Goal: Navigation & Orientation: Understand site structure

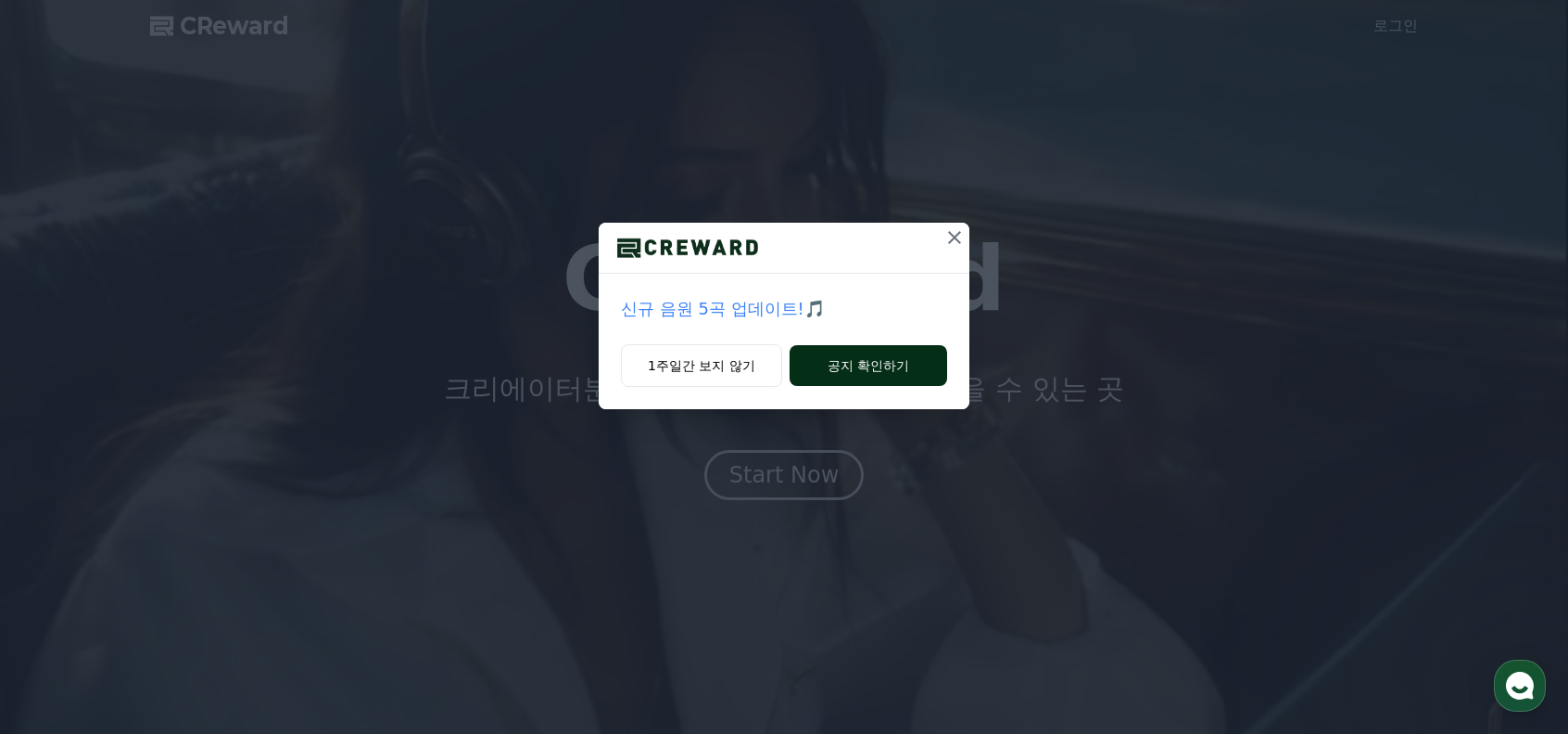
click at [852, 364] on button "공지 확인하기" at bounding box center [868, 365] width 157 height 41
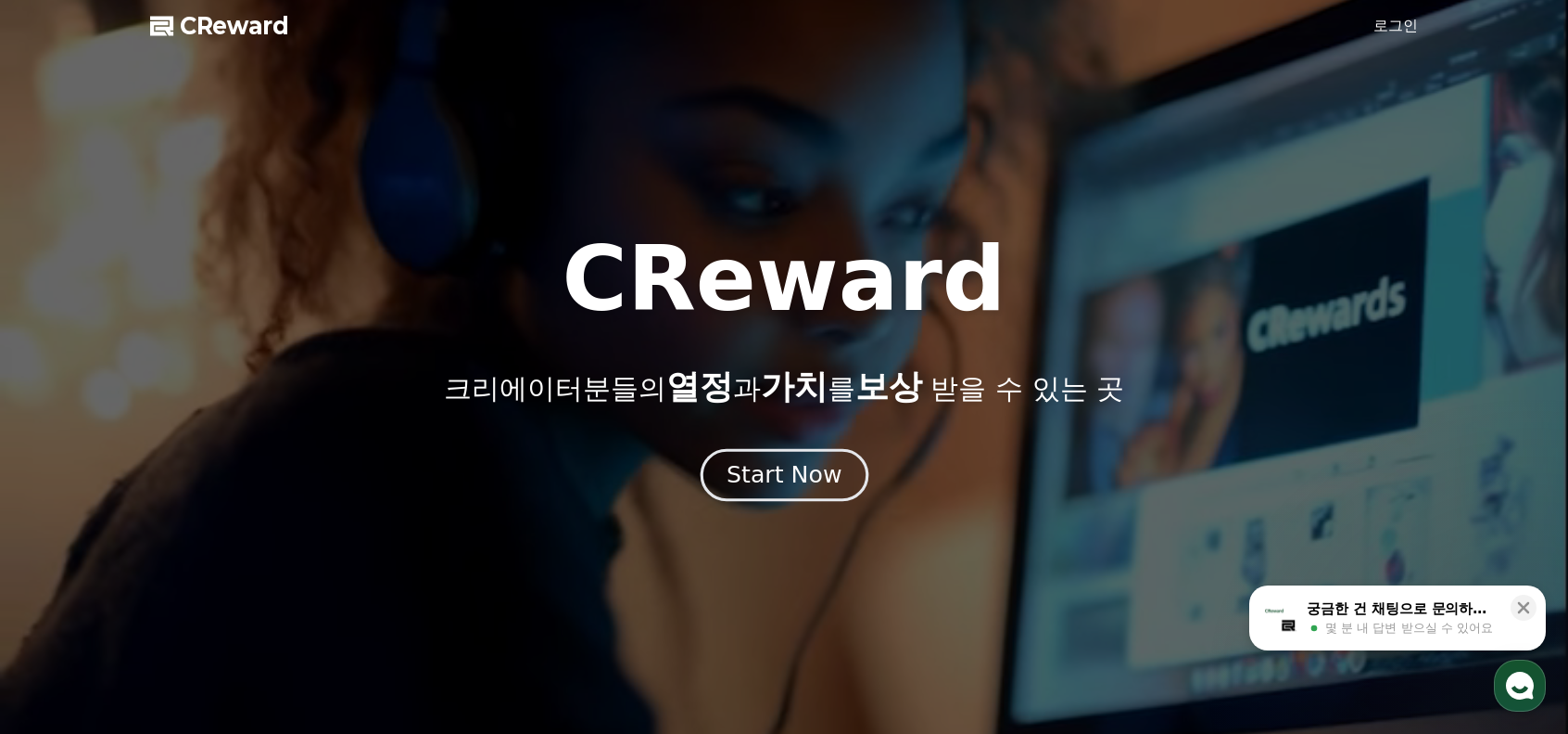
click at [772, 481] on div "Start Now" at bounding box center [784, 475] width 115 height 32
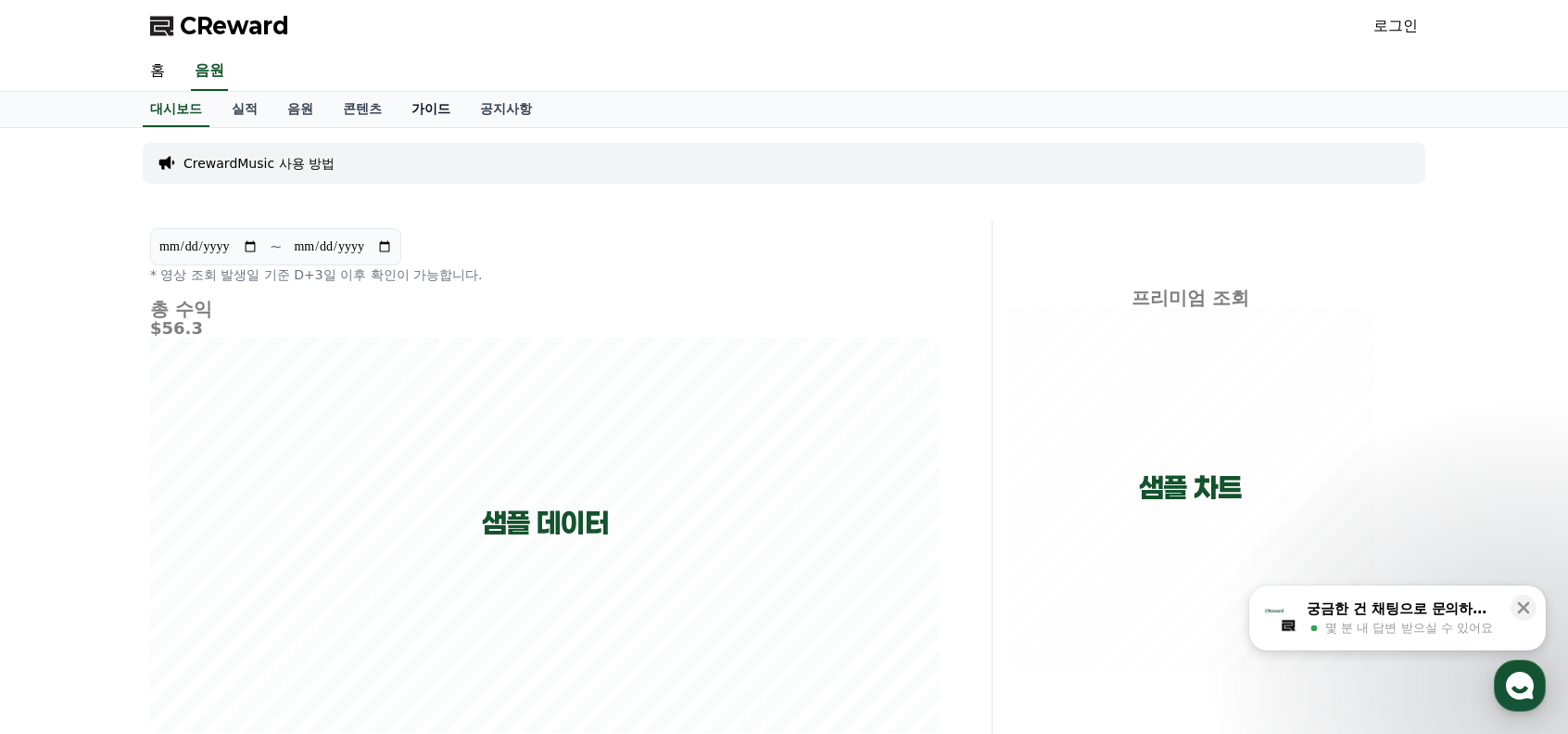
click at [439, 111] on link "가이드" at bounding box center [430, 110] width 68 height 36
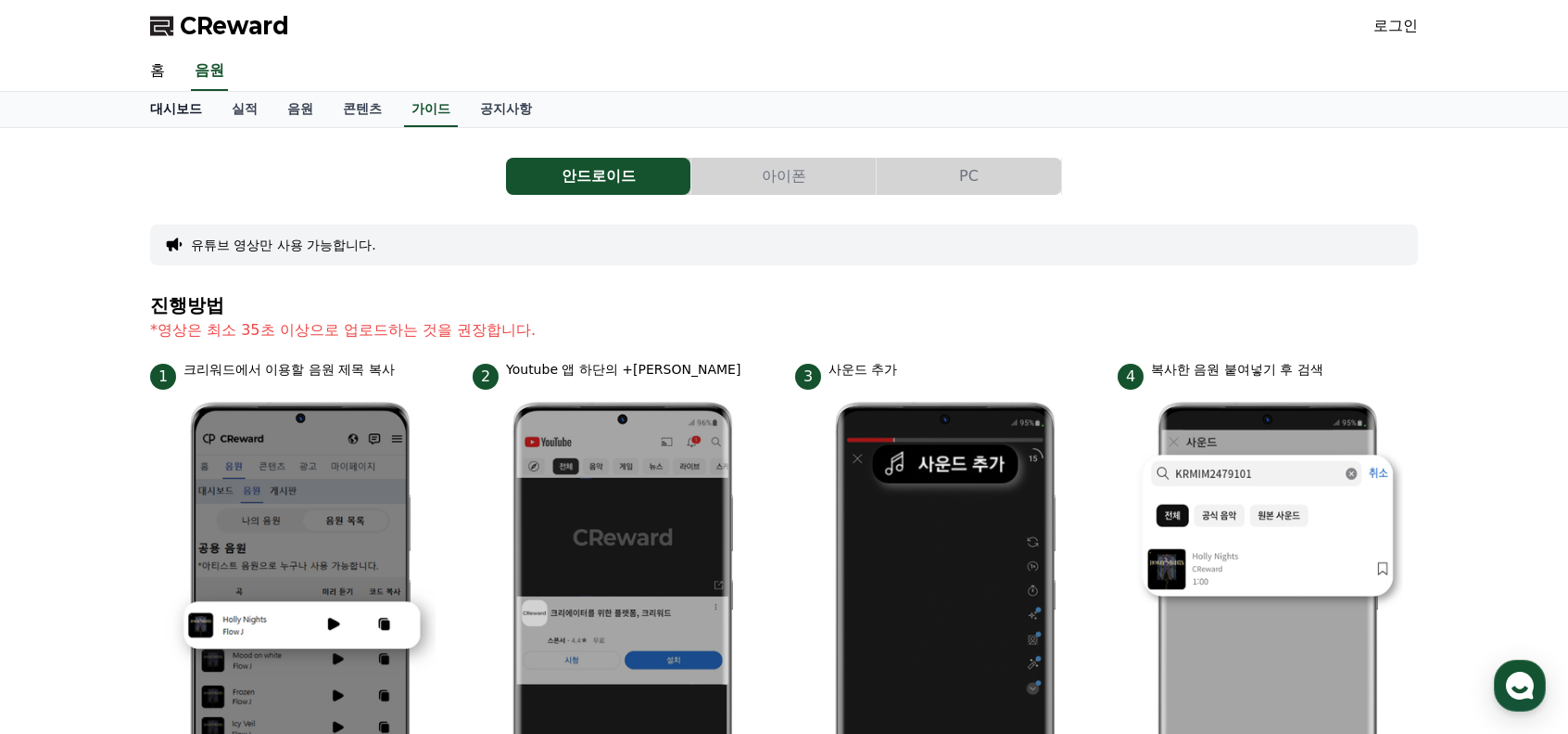
click at [187, 111] on link "대시보드" at bounding box center [176, 110] width 82 height 36
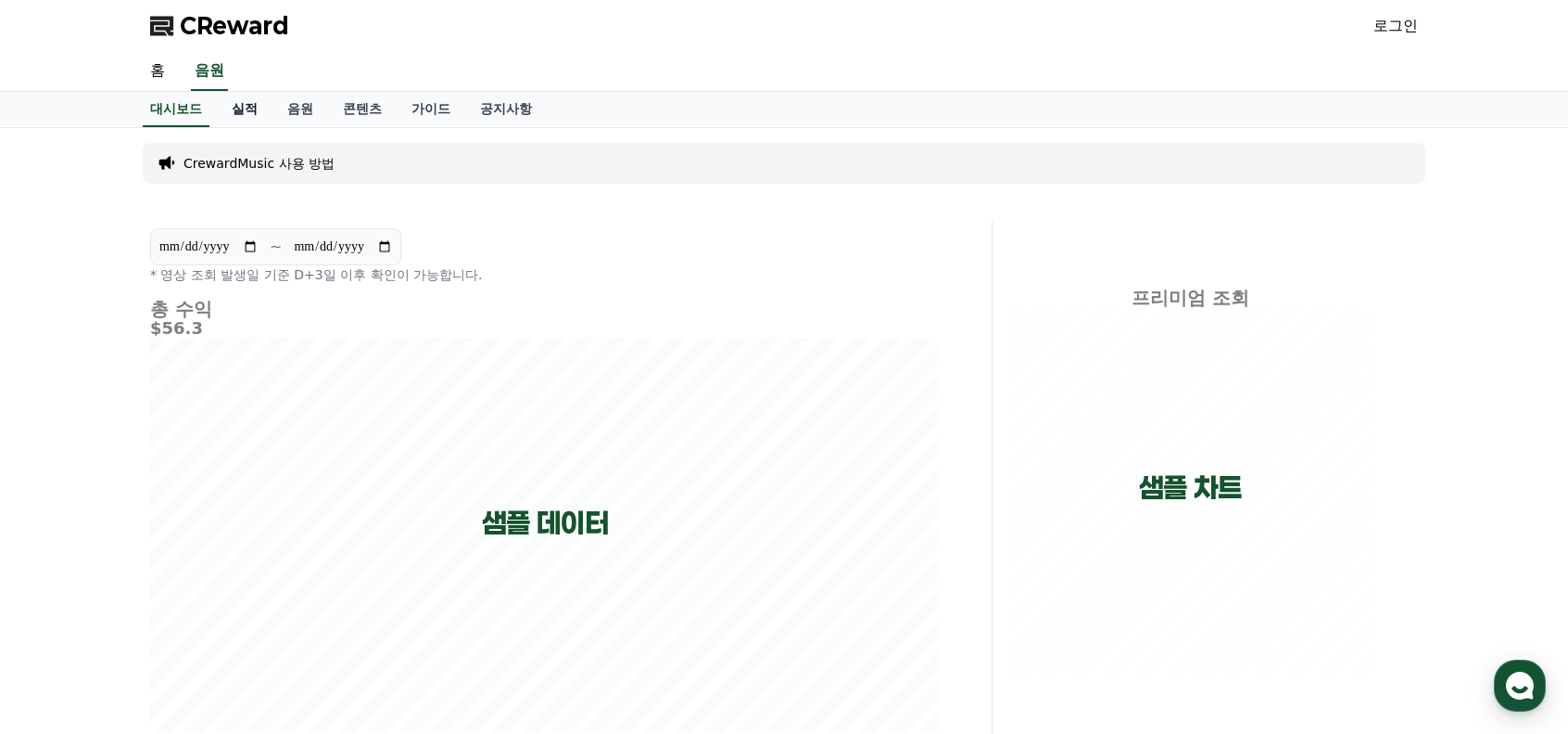
click at [237, 113] on link "실적" at bounding box center [244, 110] width 55 height 36
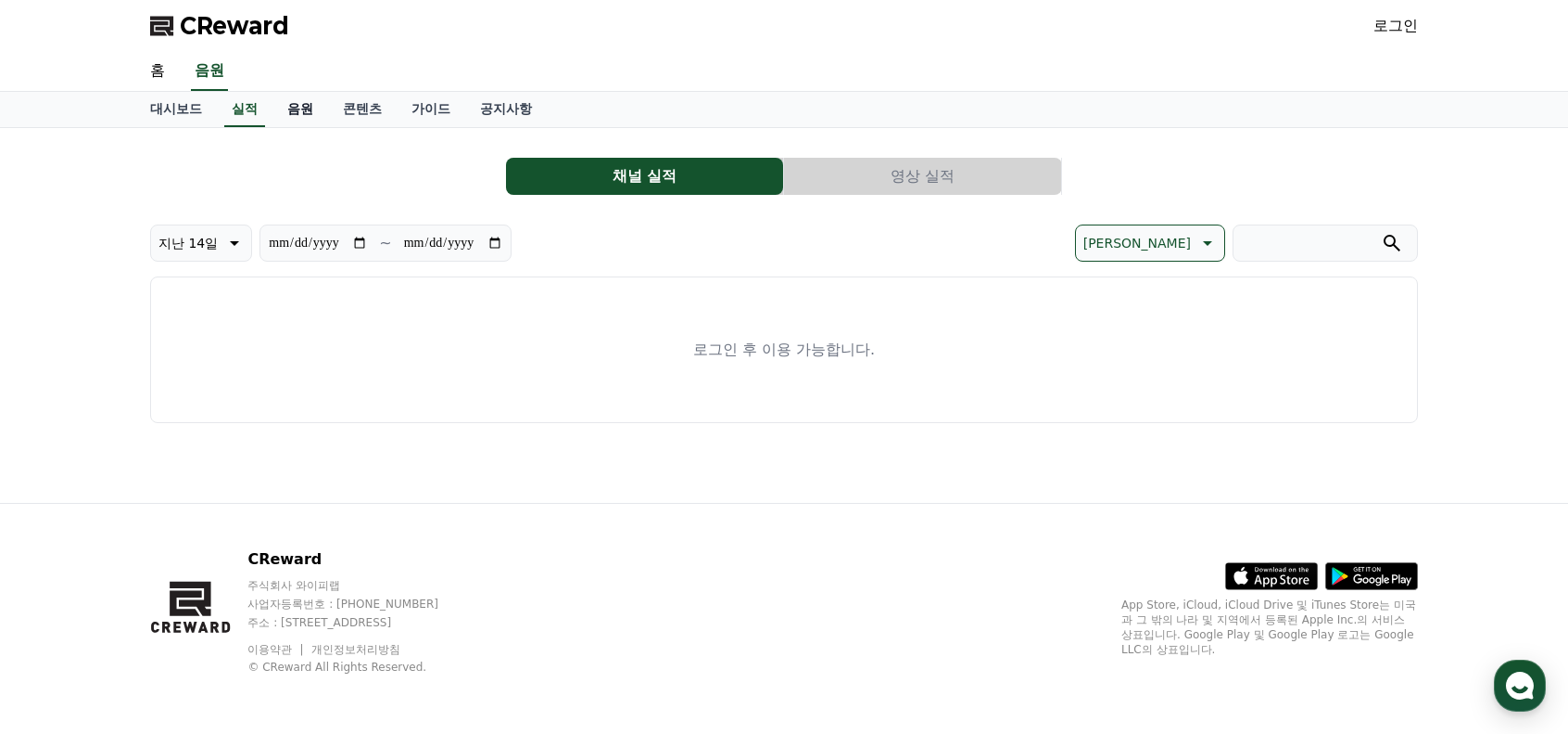
click at [303, 107] on link "음원" at bounding box center [301, 110] width 55 height 36
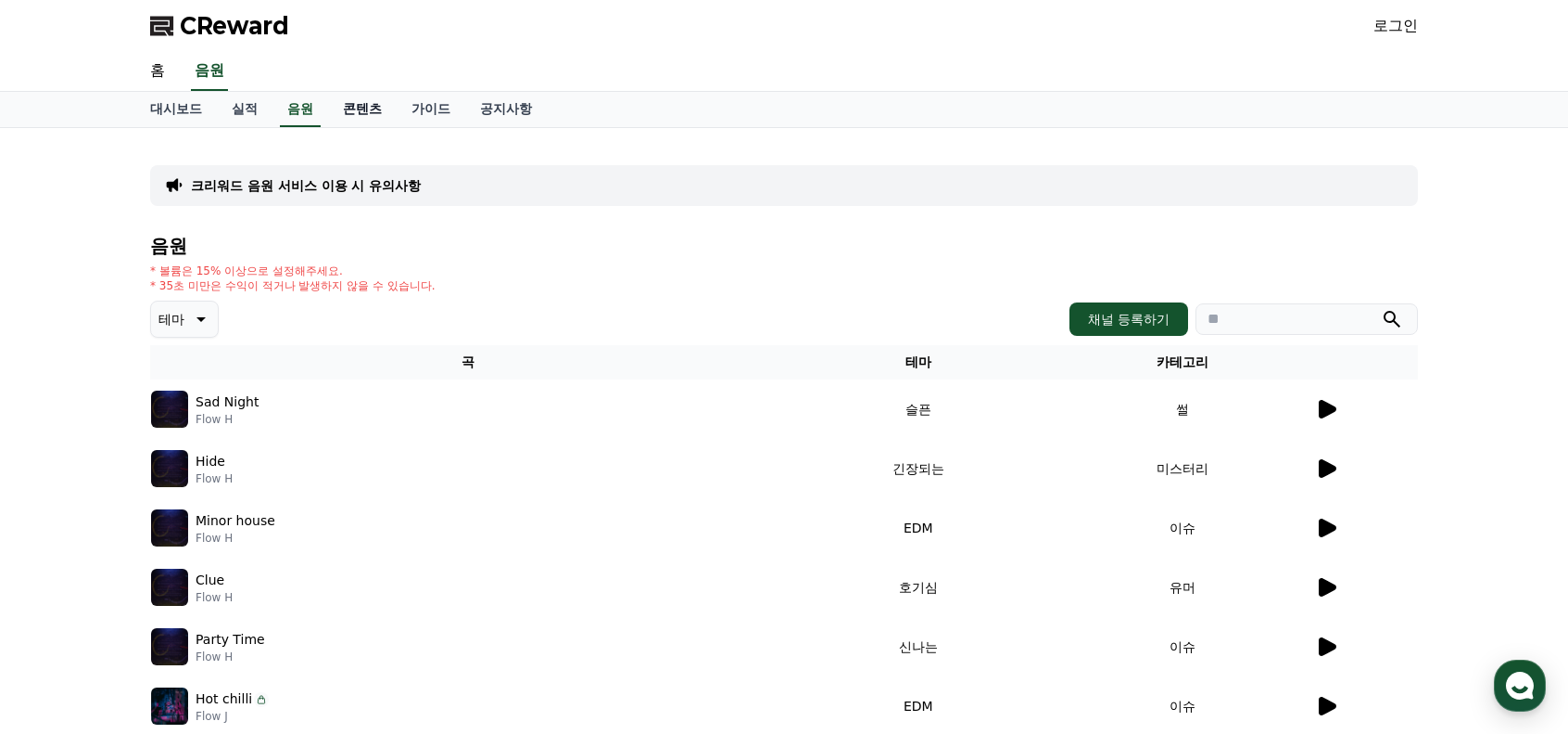
click at [370, 107] on link "콘텐츠" at bounding box center [362, 110] width 68 height 36
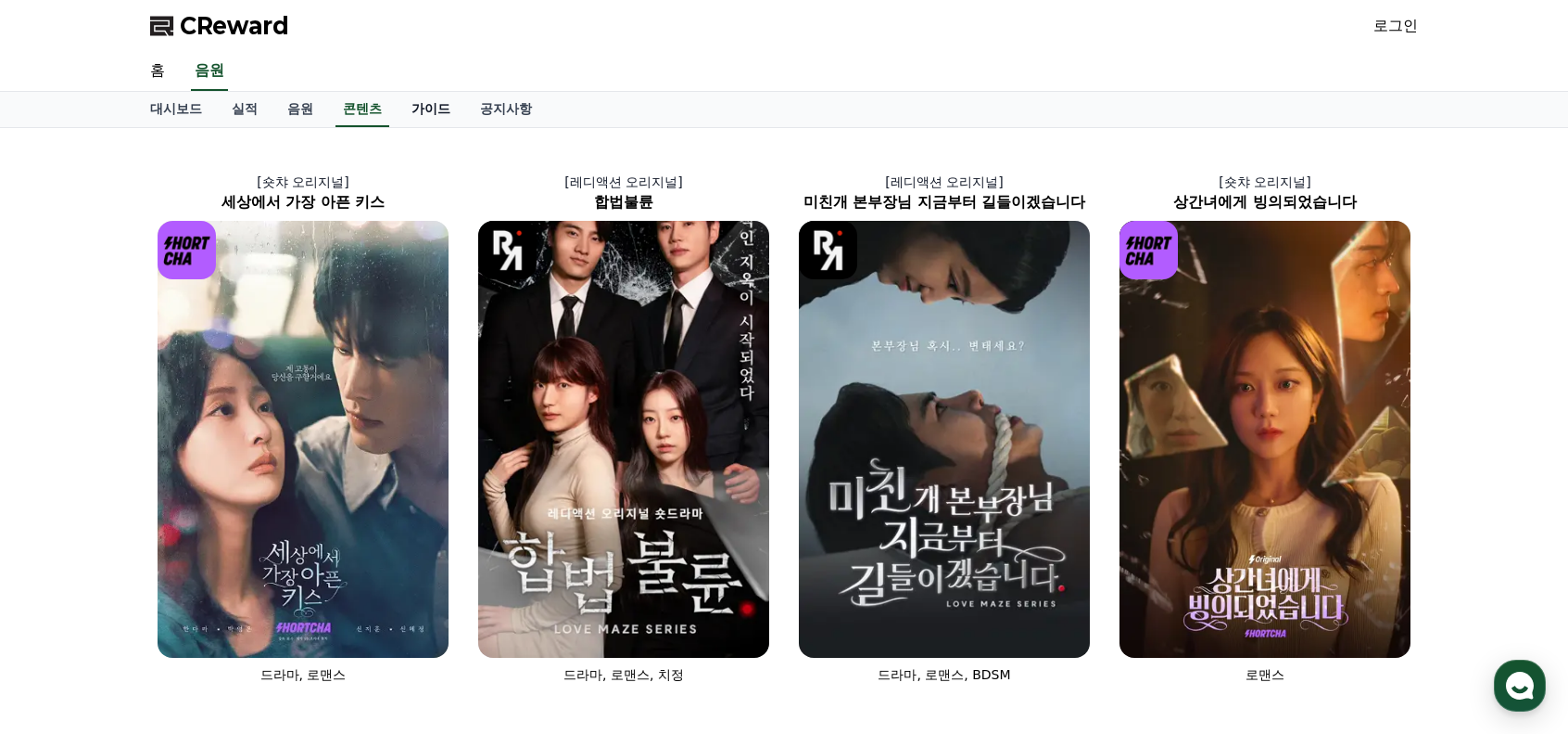
click at [424, 105] on link "가이드" at bounding box center [430, 110] width 68 height 36
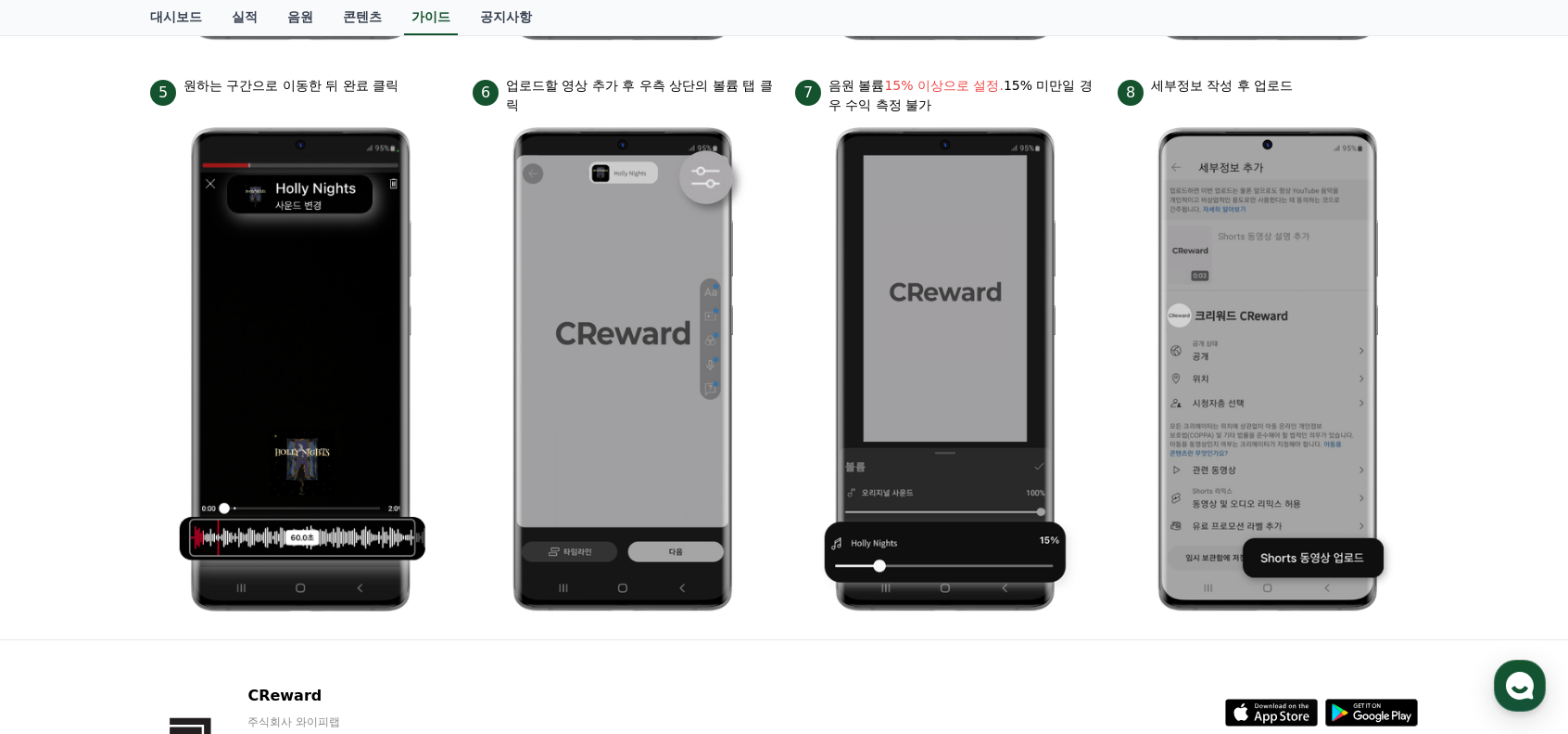
scroll to position [979, 0]
